Goal: Information Seeking & Learning: Learn about a topic

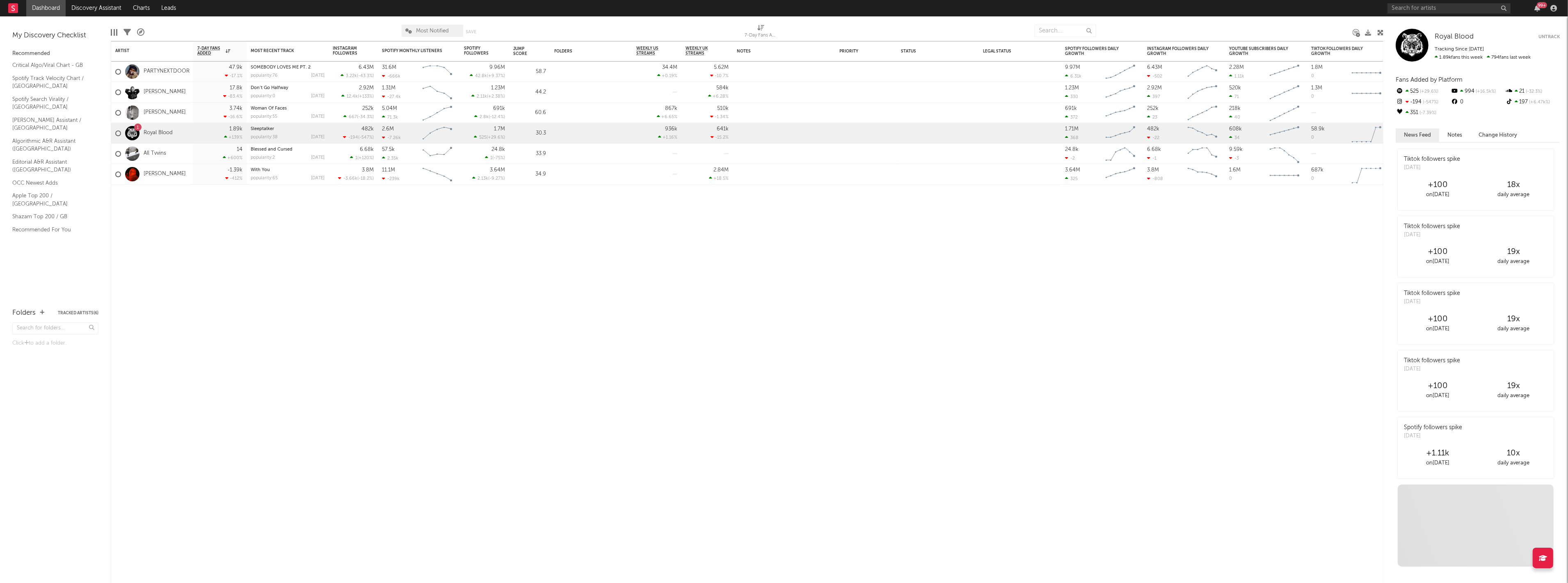
click at [1421, 2] on div "99 +" at bounding box center [1474, 8] width 172 height 16
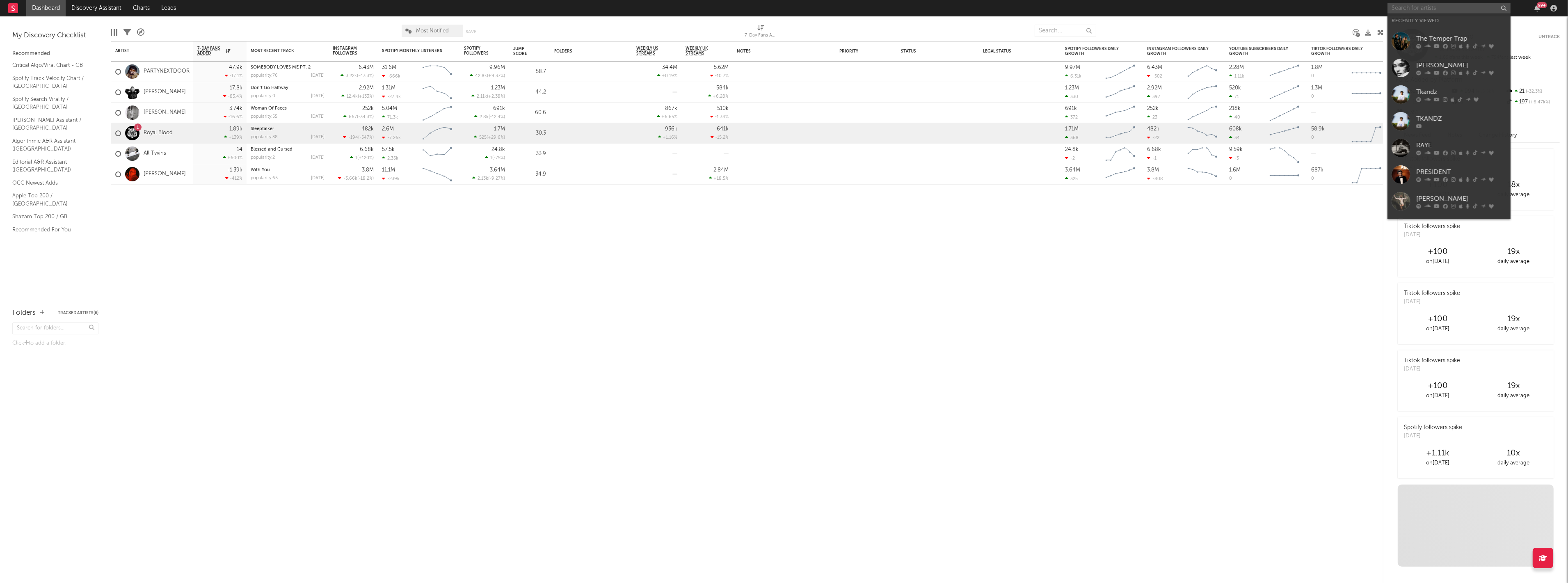
click at [1421, 3] on input "text" at bounding box center [1448, 8] width 123 height 11
type input "feng"
click at [1402, 26] on div at bounding box center [1400, 27] width 19 height 19
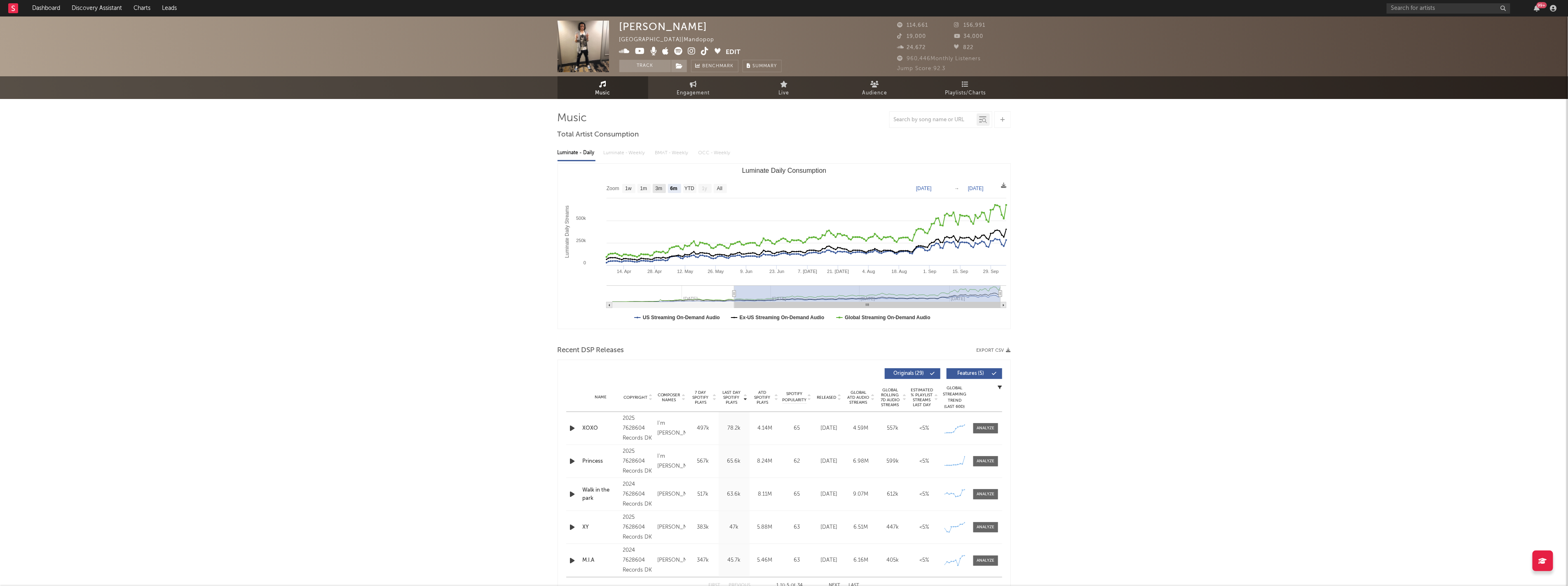
click at [654, 186] on rect "Luminate Daily Consumption" at bounding box center [659, 188] width 13 height 9
select select "3m"
type input "[DATE]"
click at [671, 187] on text "6m" at bounding box center [674, 189] width 7 height 6
select select "6m"
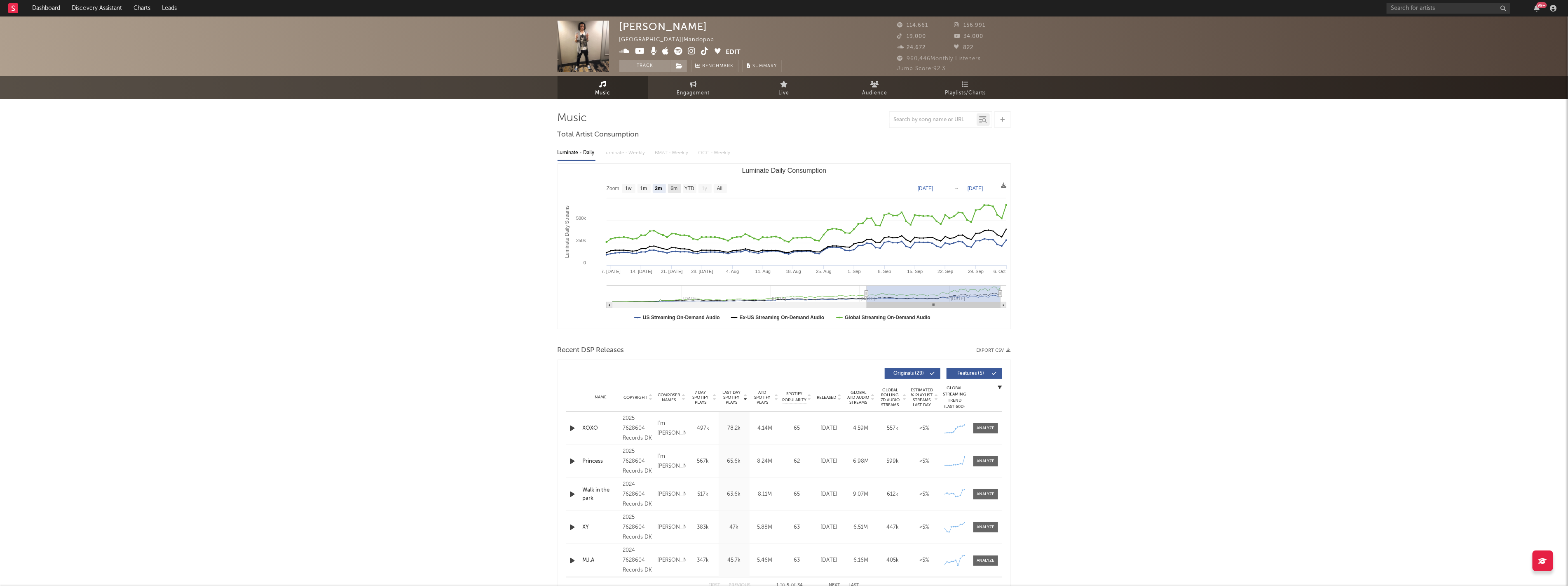
type input "[DATE]"
